Goal: Information Seeking & Learning: Learn about a topic

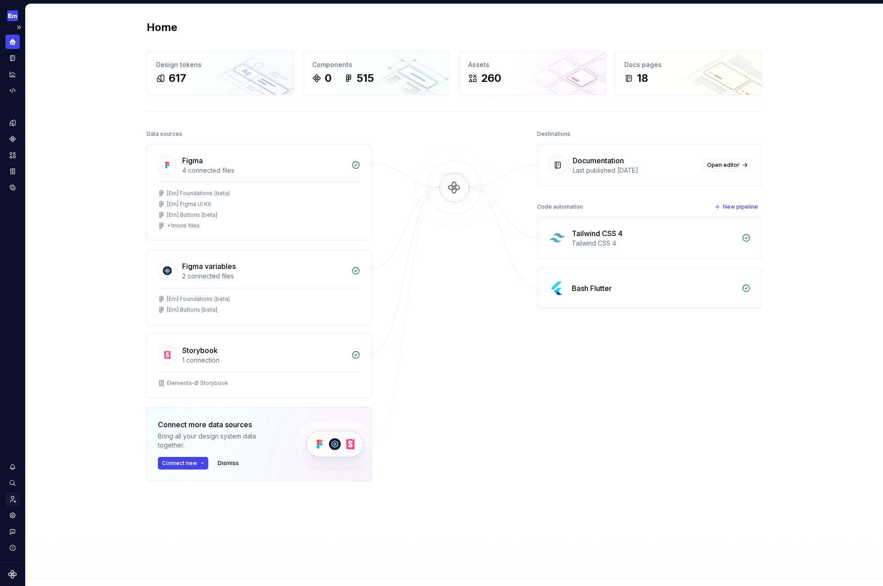
click at [14, 498] on icon "Invite team" at bounding box center [13, 499] width 8 height 8
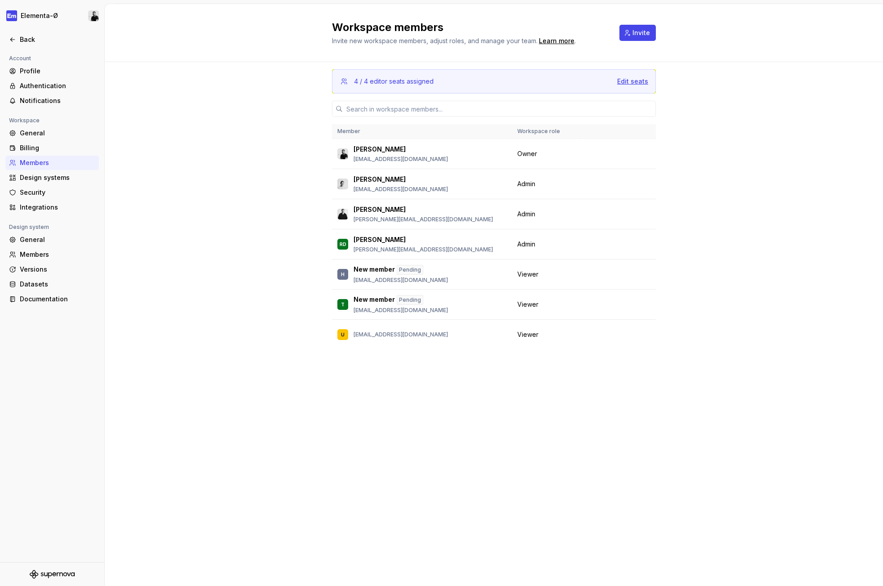
click at [634, 81] on div "Edit seats" at bounding box center [632, 81] width 31 height 9
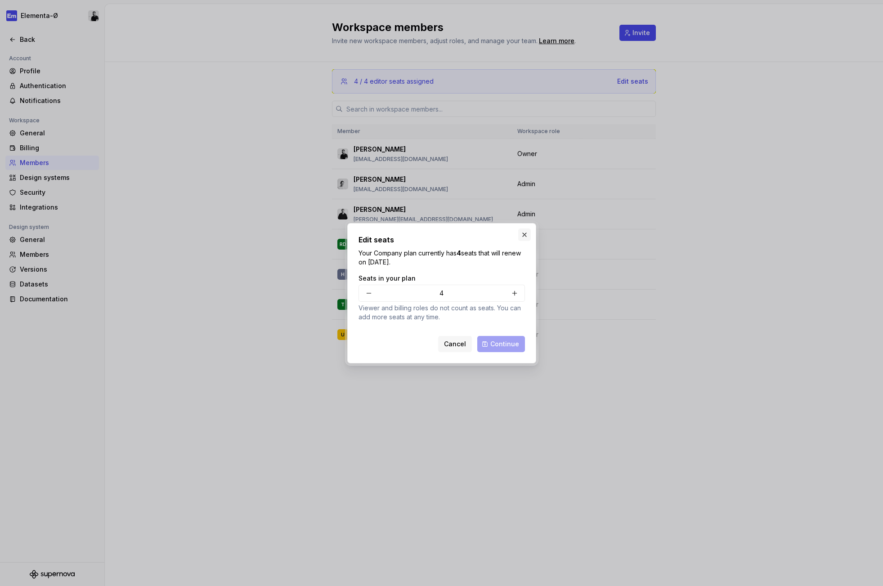
click at [520, 233] on button "button" at bounding box center [524, 234] width 13 height 13
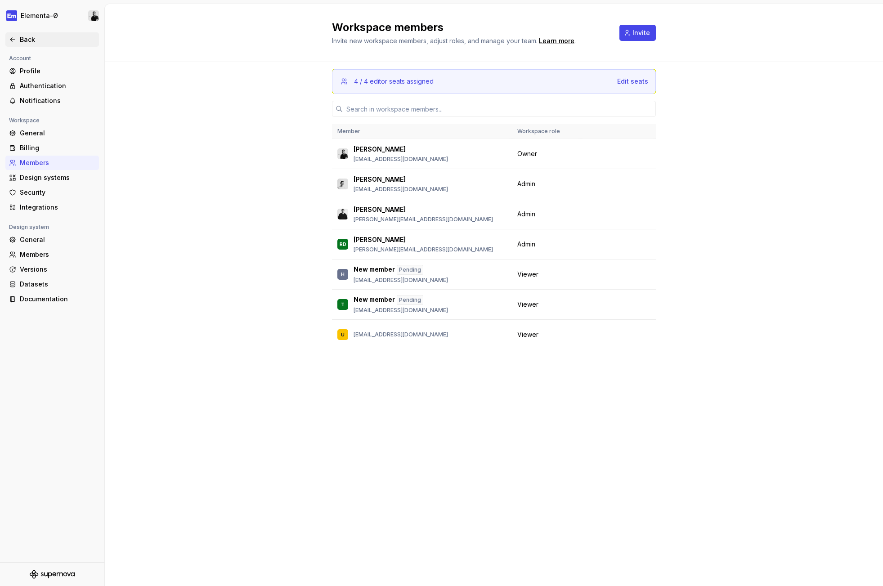
click at [31, 39] on div "Back" at bounding box center [58, 39] width 76 height 9
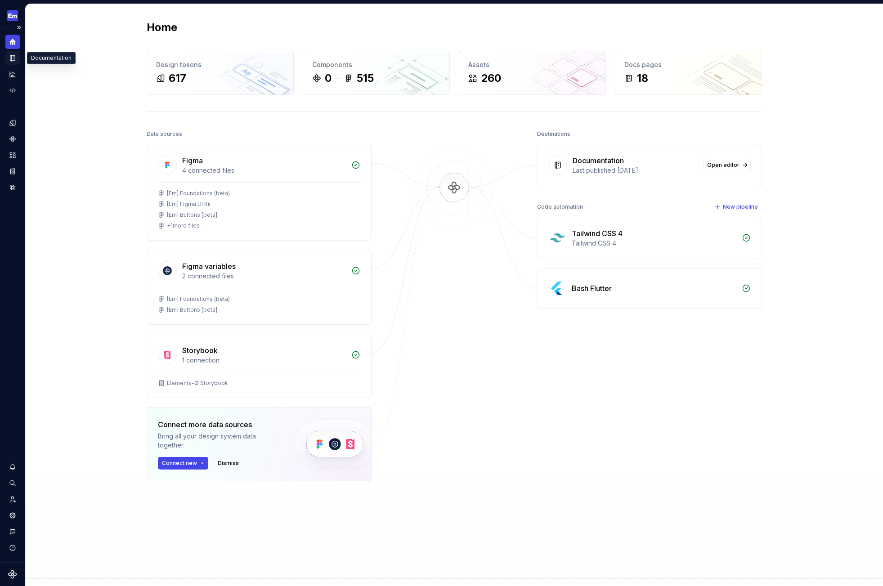
click at [18, 61] on div "Documentation" at bounding box center [12, 58] width 14 height 14
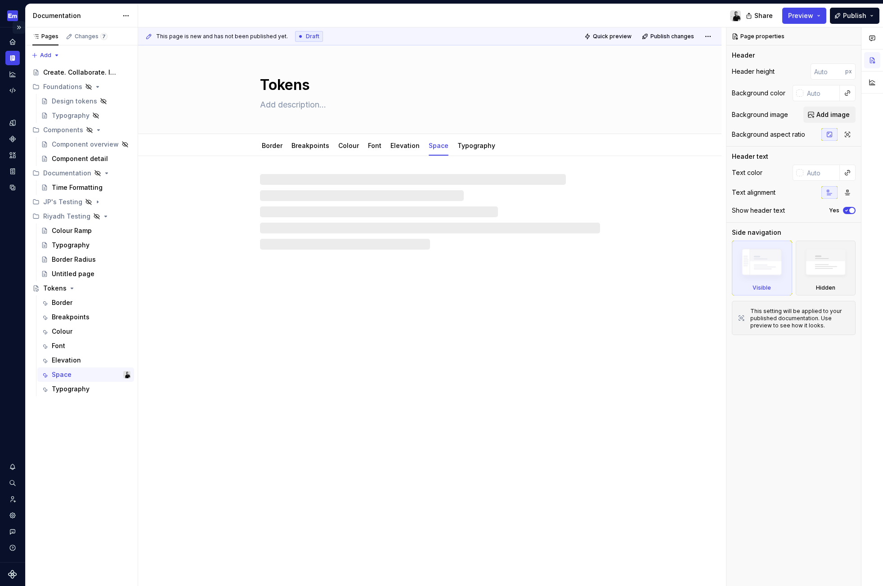
click at [19, 29] on button "Expand sidebar" at bounding box center [19, 27] width 13 height 13
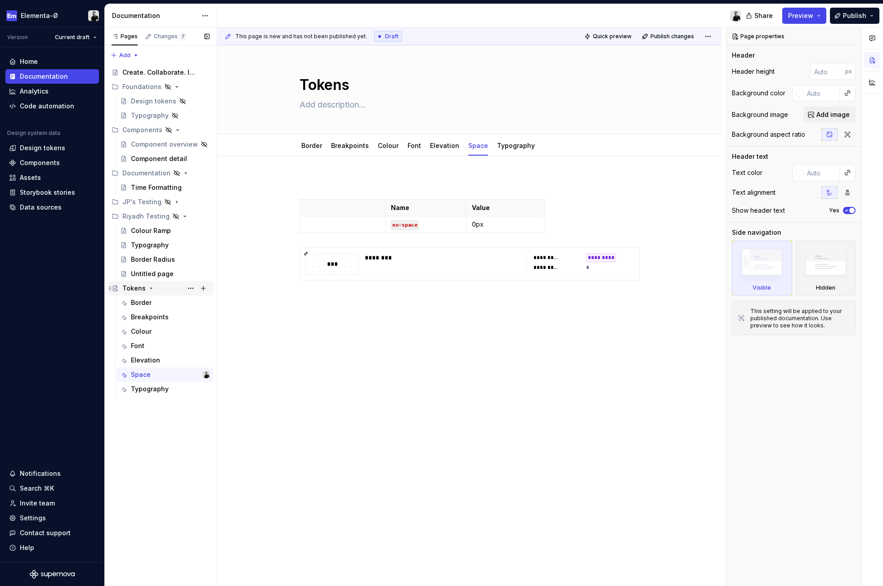
click at [130, 286] on div "Tokens" at bounding box center [133, 288] width 23 height 9
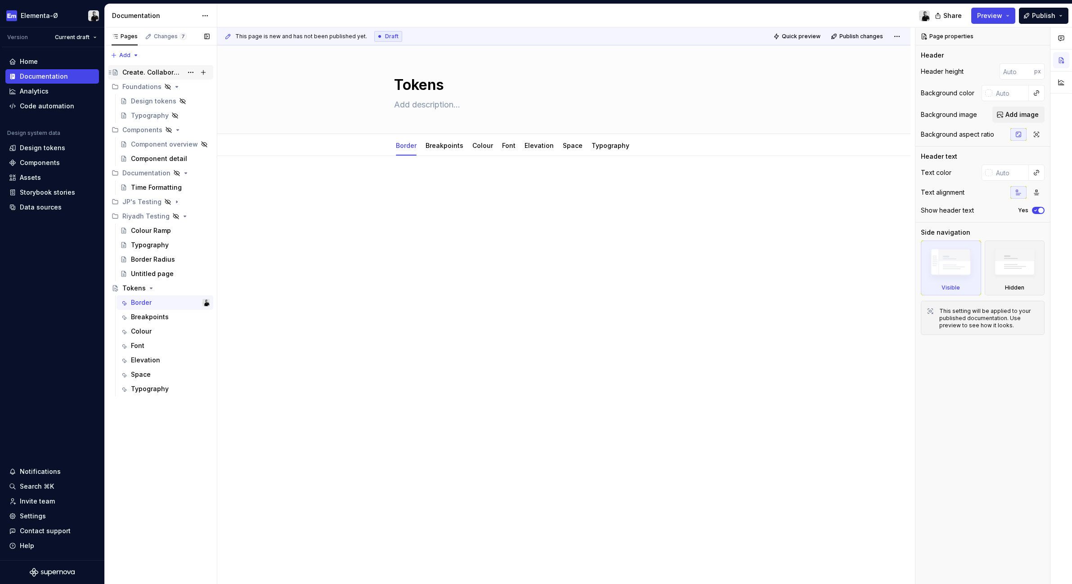
click at [144, 75] on div "Create. Collaborate. Innovate" at bounding box center [152, 72] width 60 height 9
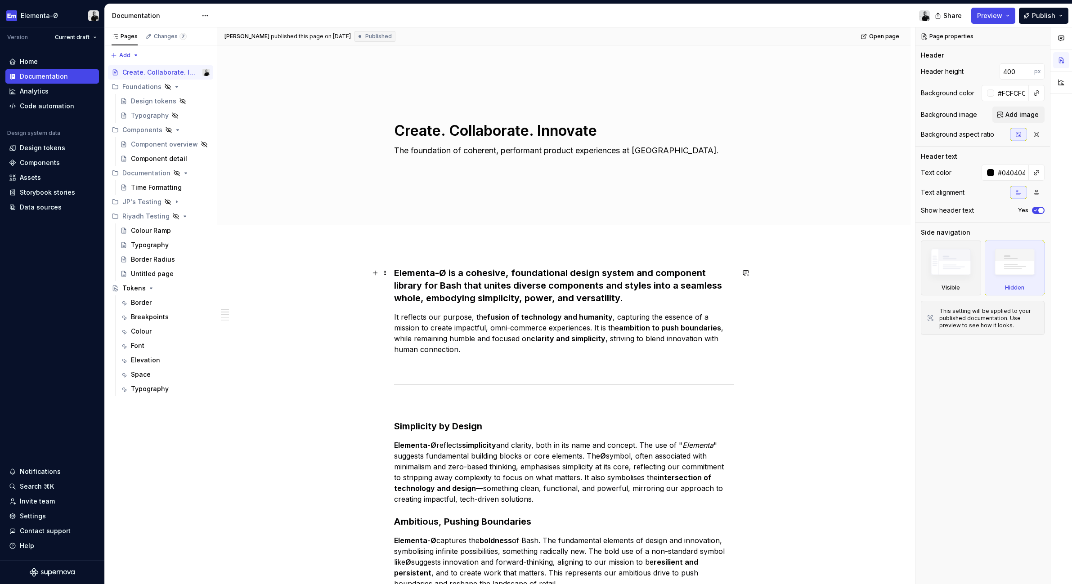
click at [546, 271] on strong "Elementa-Ø is a cohesive, foundational design system and component library for …" at bounding box center [559, 286] width 330 height 36
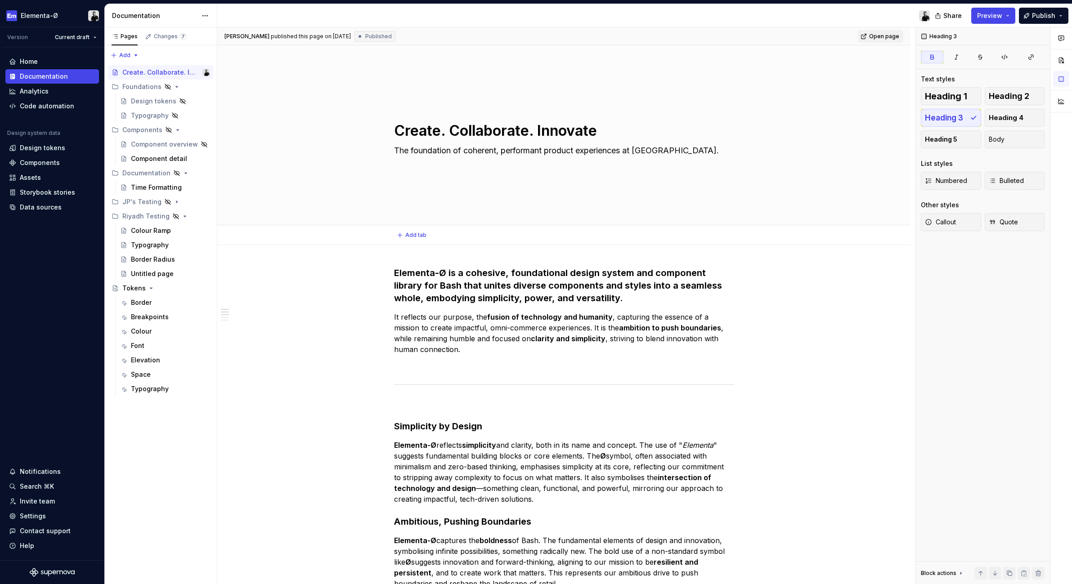
type textarea "*"
